Goal: Task Accomplishment & Management: Manage account settings

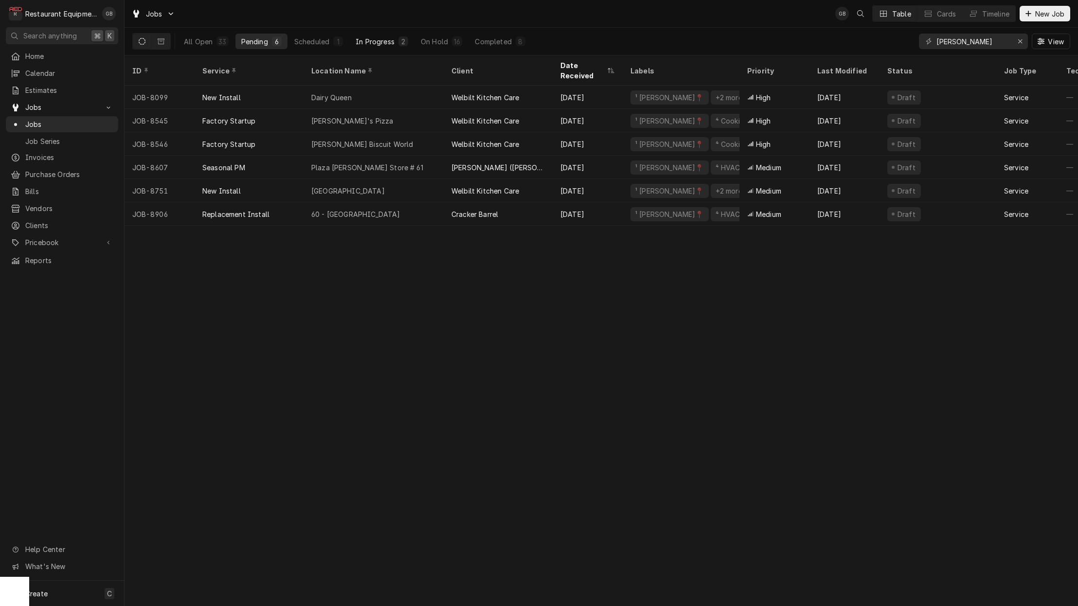
click at [451, 40] on button "On Hold 16" at bounding box center [441, 42] width 53 height 16
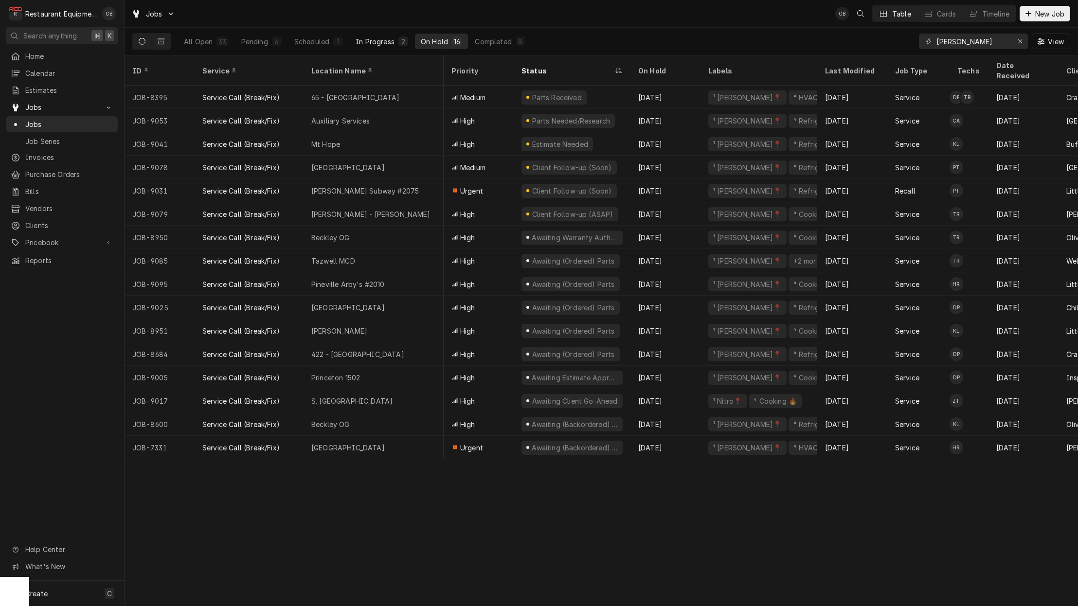
scroll to position [0, 4]
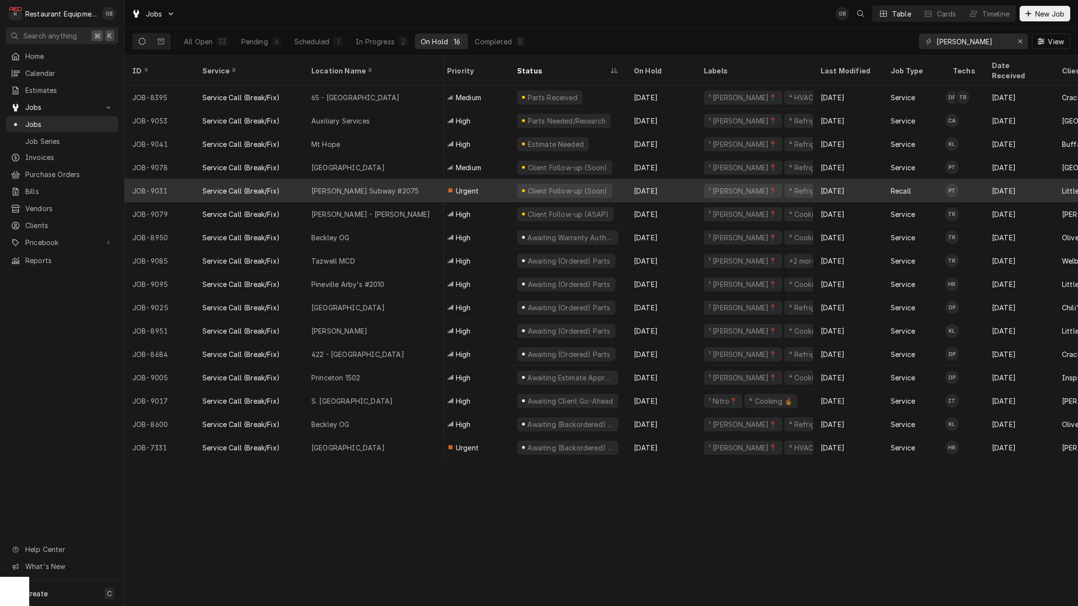
click at [364, 186] on div "[PERSON_NAME] Subway #2075" at bounding box center [365, 191] width 108 height 10
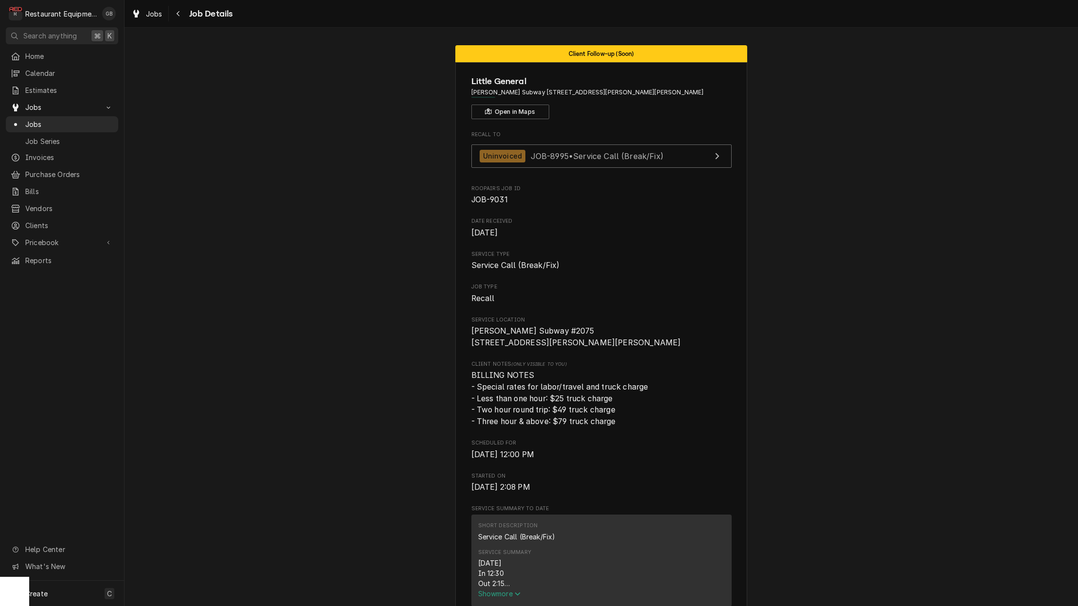
click at [176, 13] on icon "Navigate back" at bounding box center [178, 13] width 4 height 7
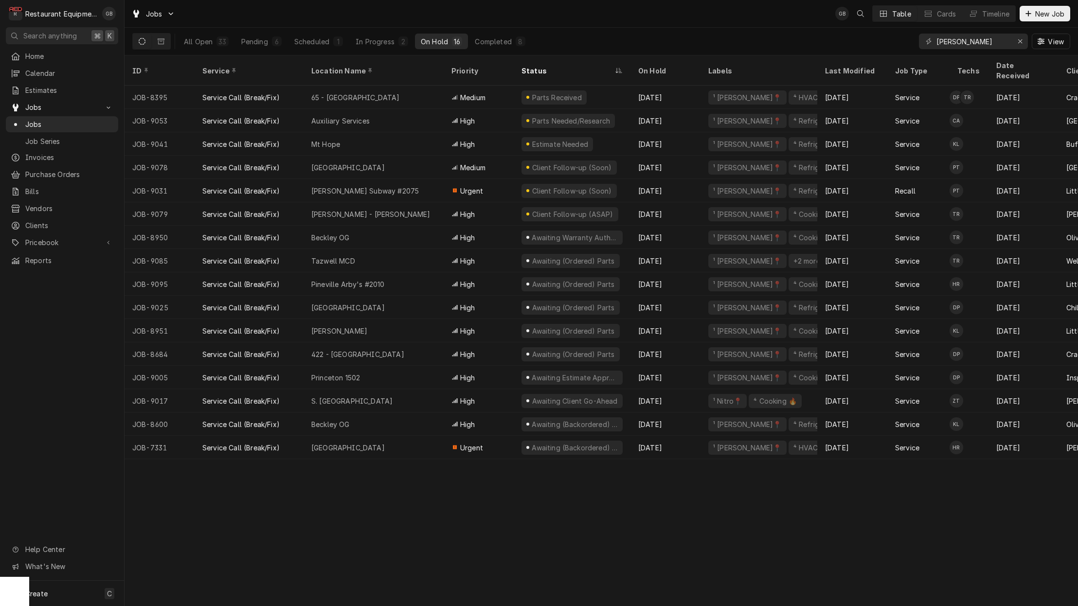
click at [256, 41] on div "Pending" at bounding box center [254, 42] width 27 height 10
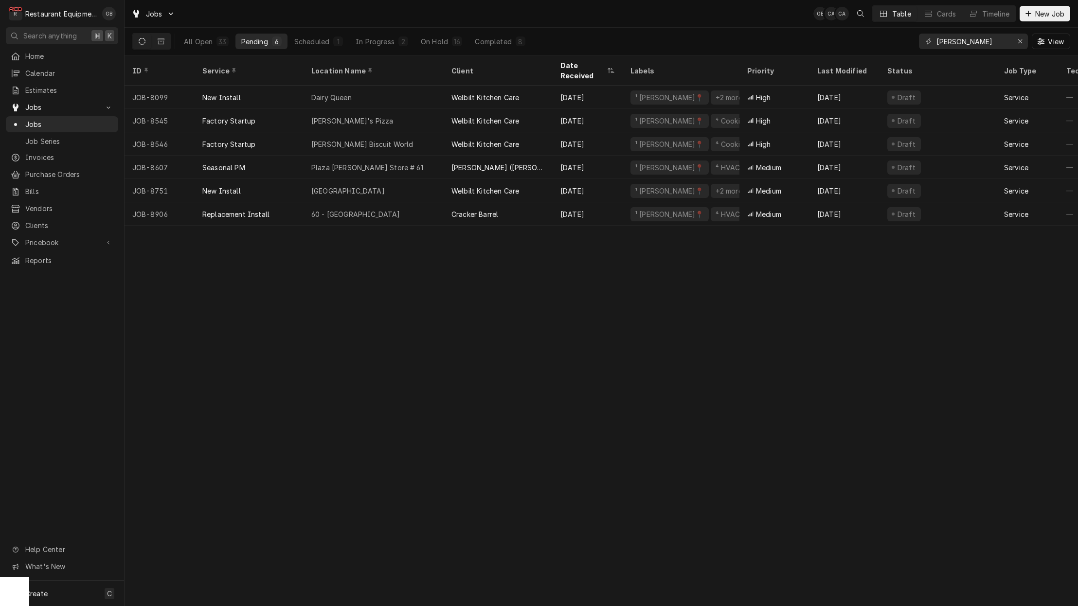
click at [386, 43] on div "In Progress" at bounding box center [375, 42] width 39 height 10
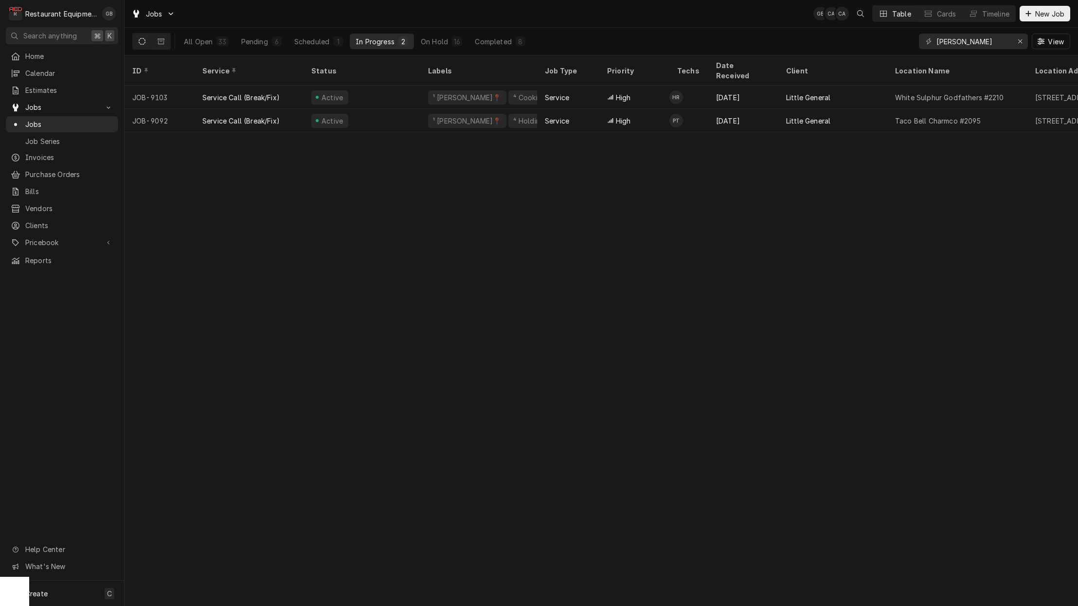
click at [329, 40] on div "Scheduled" at bounding box center [311, 42] width 35 height 10
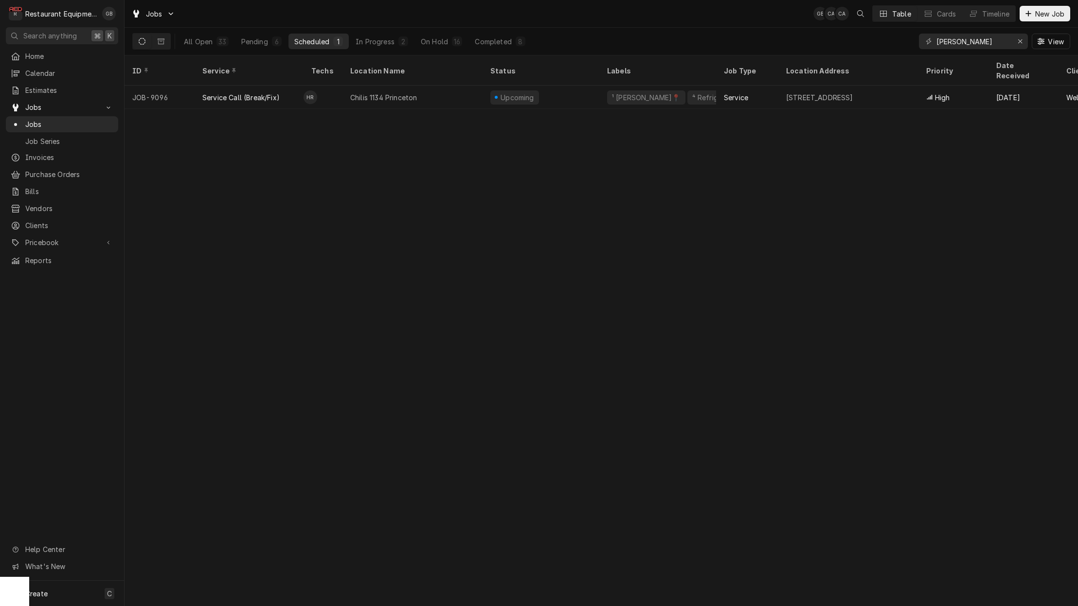
click at [395, 42] on div "In Progress" at bounding box center [375, 42] width 39 height 10
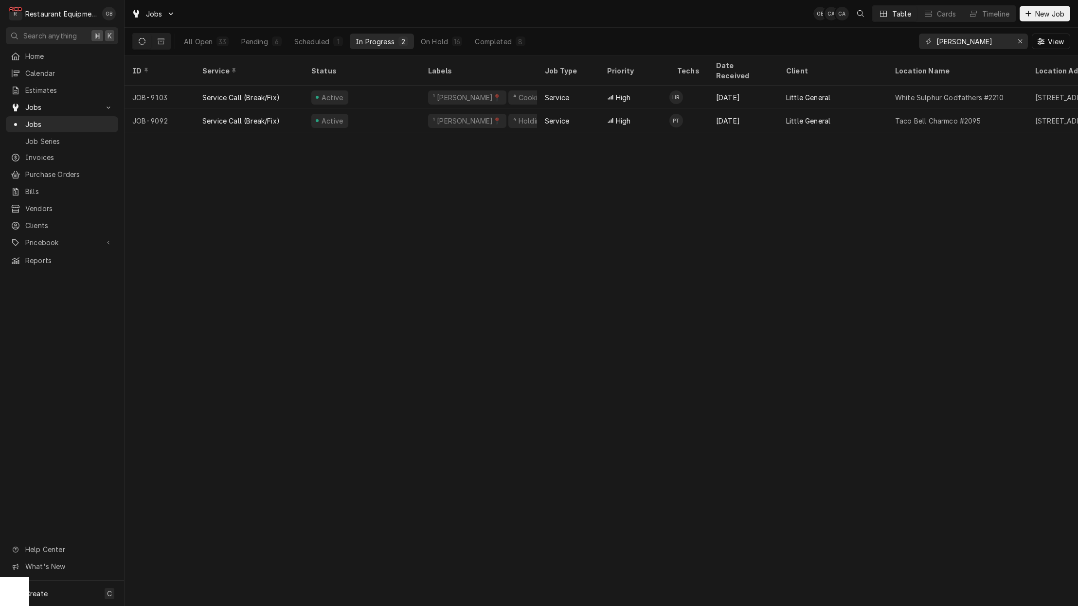
scroll to position [0, 0]
click at [317, 38] on div "Scheduled" at bounding box center [311, 42] width 35 height 10
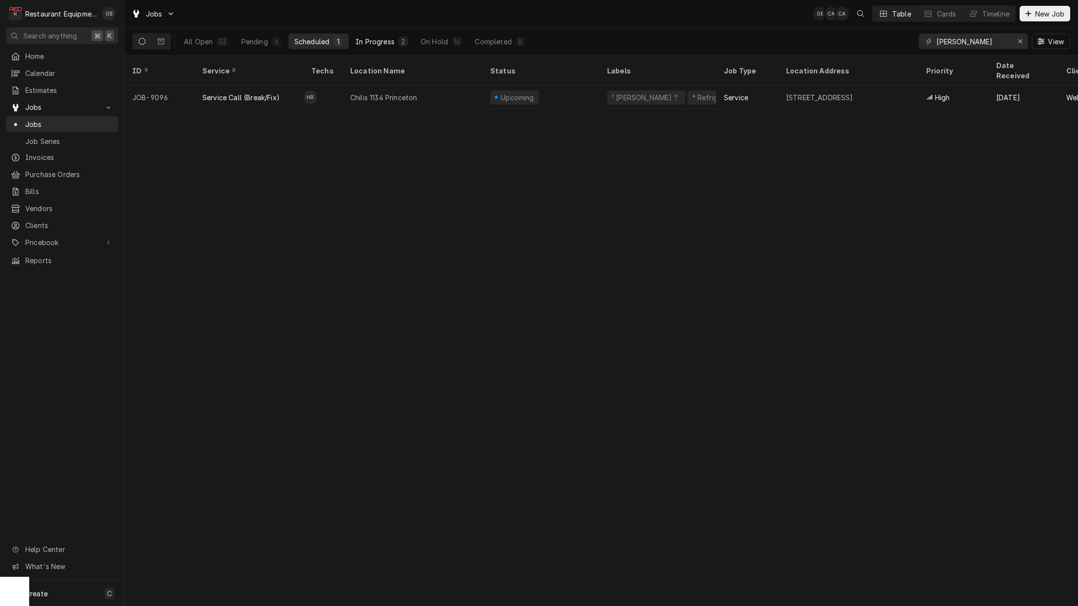
scroll to position [0, 0]
drag, startPoint x: 317, startPoint y: 38, endPoint x: 450, endPoint y: 35, distance: 133.4
click at [450, 35] on button "On Hold 16" at bounding box center [441, 42] width 53 height 16
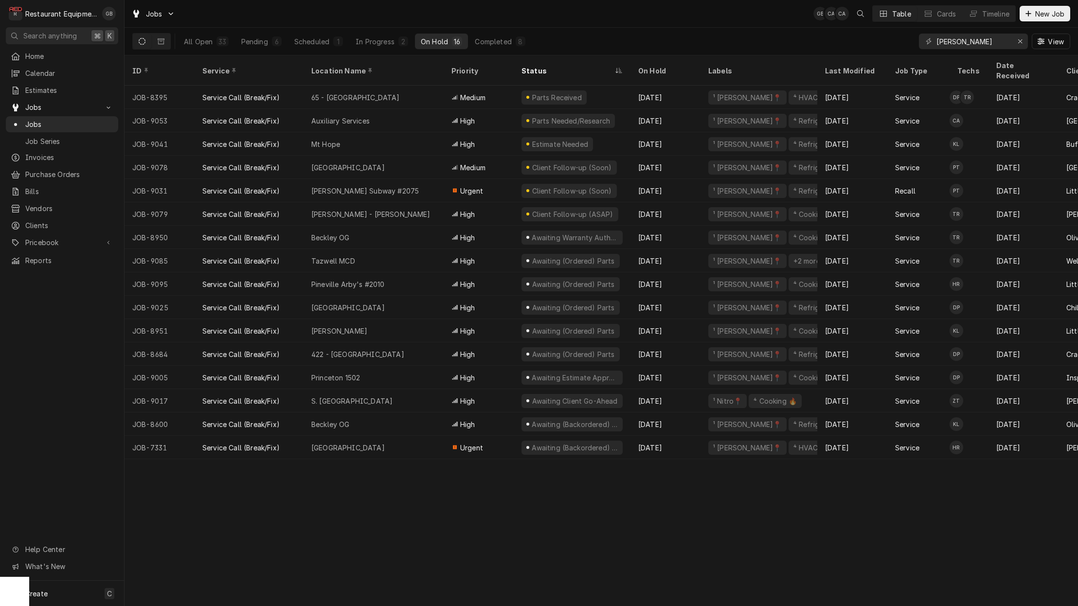
click at [274, 44] on div "6" at bounding box center [277, 42] width 6 height 10
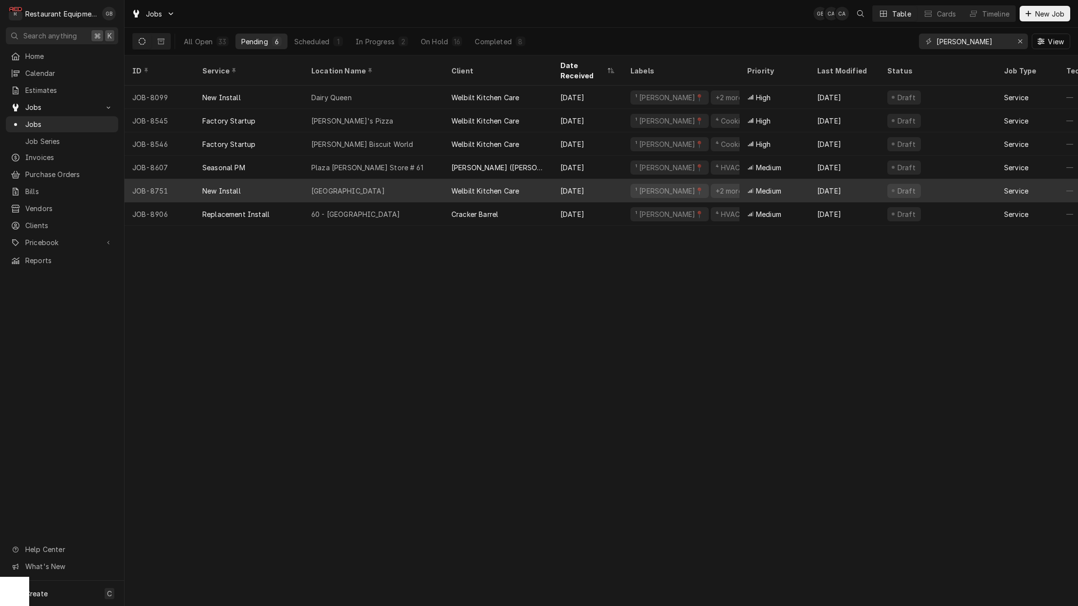
click at [432, 43] on div "On Hold" at bounding box center [434, 42] width 27 height 10
